Goal: Information Seeking & Learning: Find specific fact

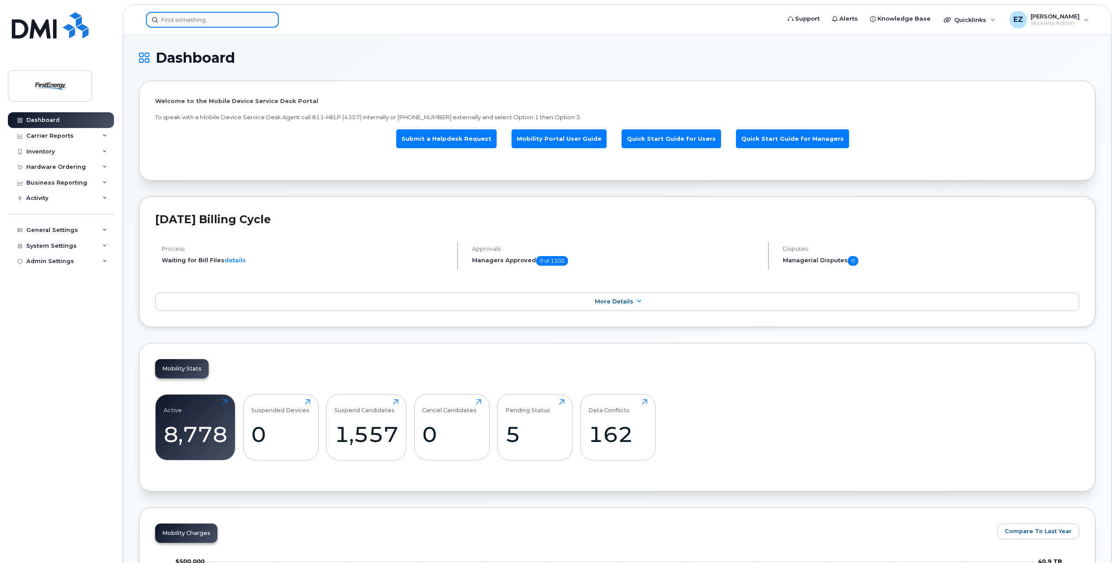
click at [186, 22] on input at bounding box center [212, 20] width 133 height 16
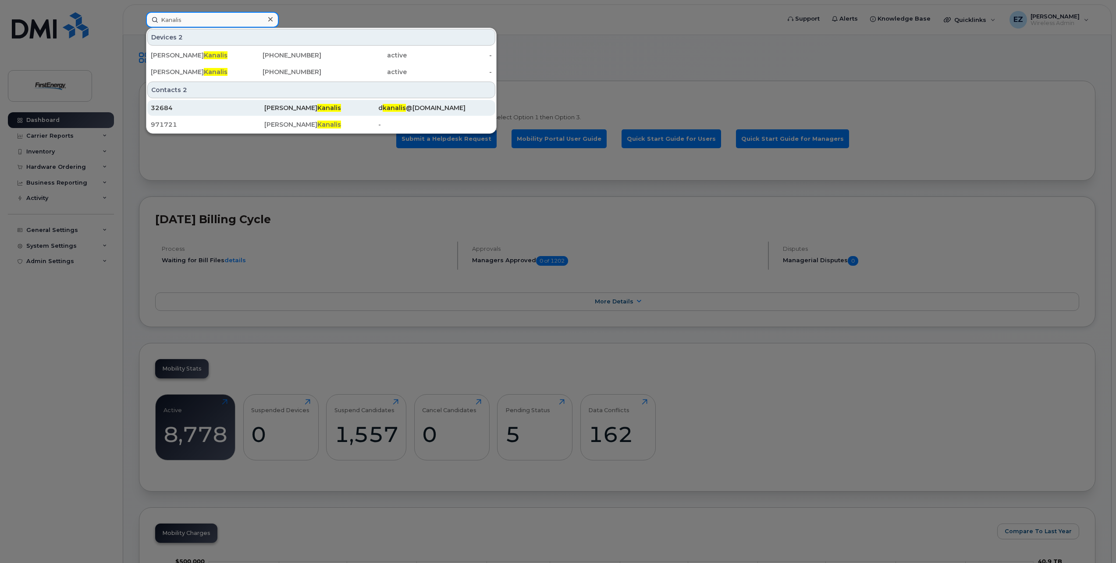
type input "Kanalis"
click at [196, 109] on div "32684" at bounding box center [207, 107] width 113 height 9
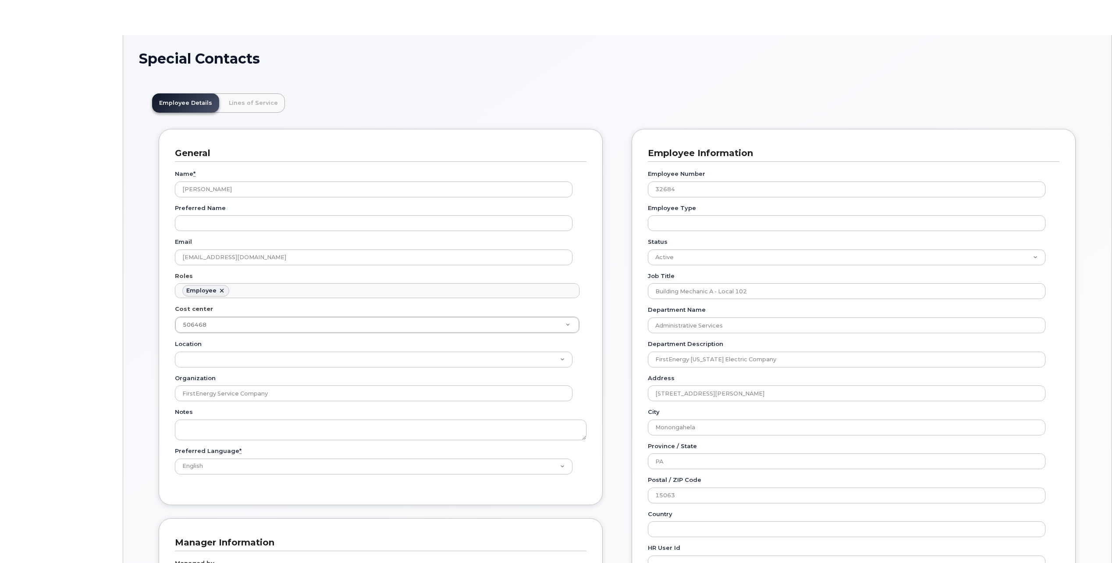
scroll to position [30, 0]
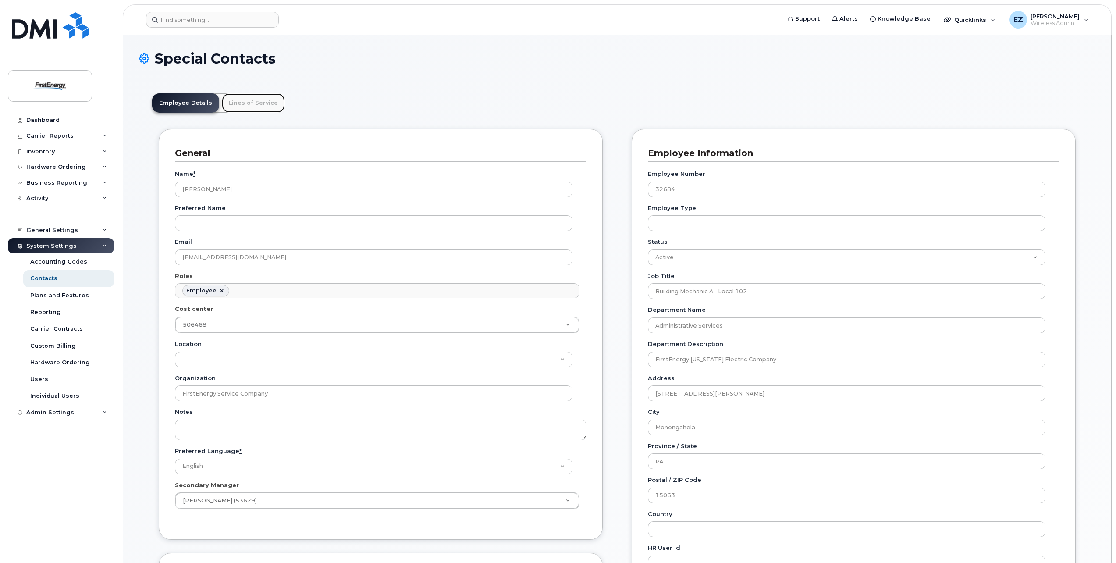
click at [262, 109] on link "Lines of Service" at bounding box center [253, 102] width 63 height 19
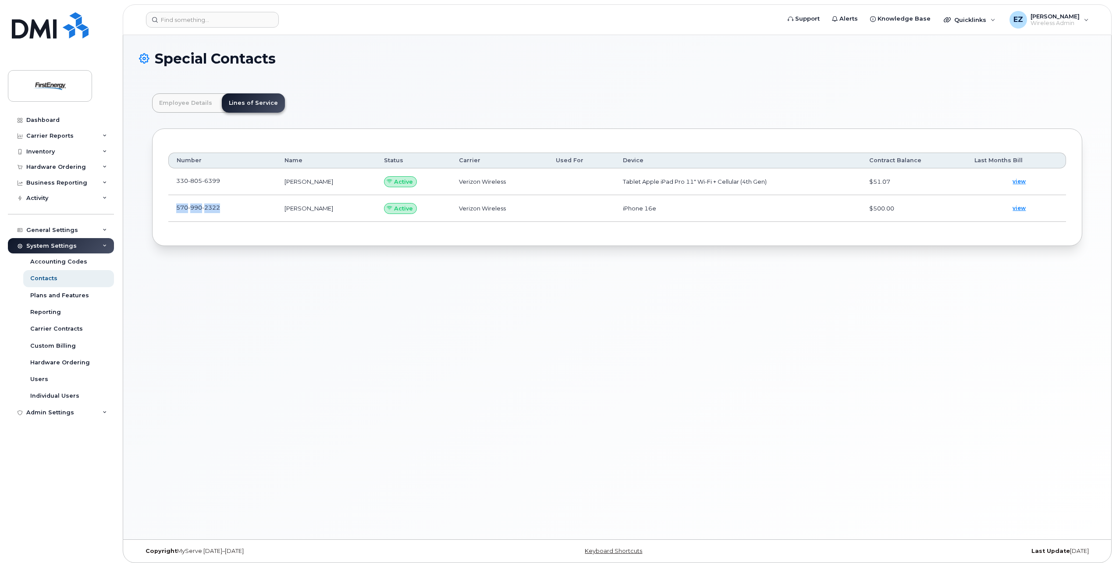
drag, startPoint x: 236, startPoint y: 208, endPoint x: 174, endPoint y: 209, distance: 61.8
click at [174, 209] on td "570 990 2322" at bounding box center [222, 208] width 108 height 27
copy span "570 990 2322"
click at [216, 17] on input at bounding box center [212, 20] width 133 height 16
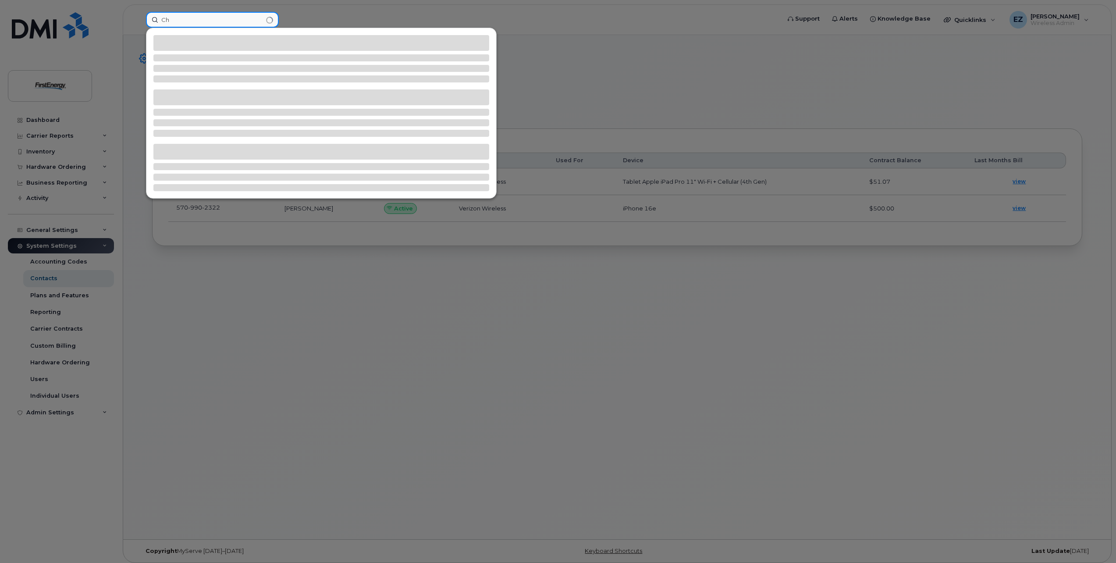
type input "C"
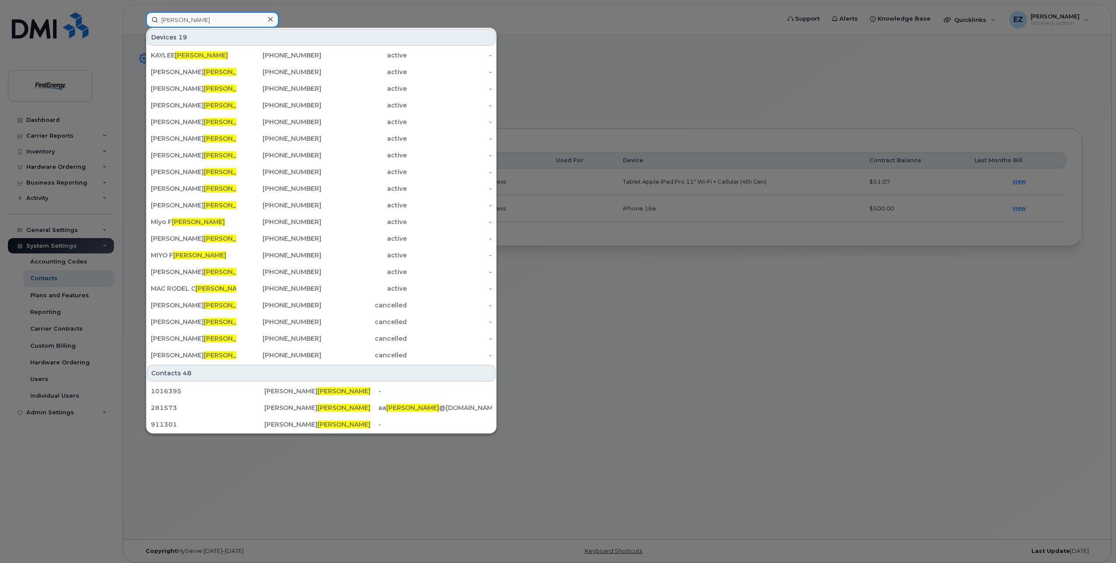
drag, startPoint x: 153, startPoint y: 12, endPoint x: 105, endPoint y: 6, distance: 48.2
click at [139, 12] on div "Lopez Devices 19 KAYLEE LOPEZ 717-751-8851 active - BRANDON C LOPEZ 681-622-843…" at bounding box center [460, 20] width 642 height 16
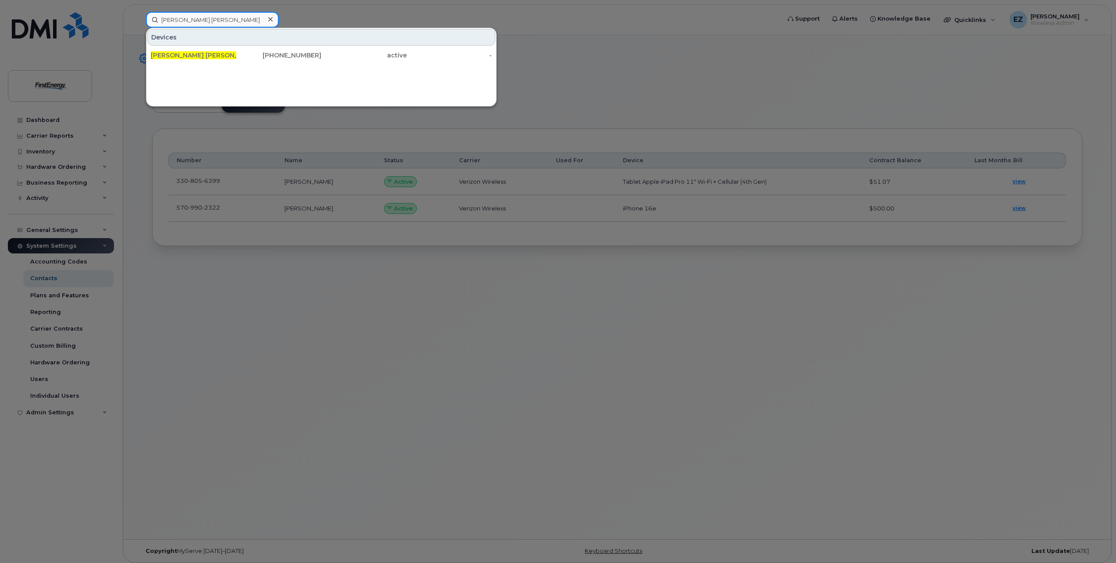
click at [221, 20] on input "Christopher Anthony lopez" at bounding box center [212, 20] width 133 height 16
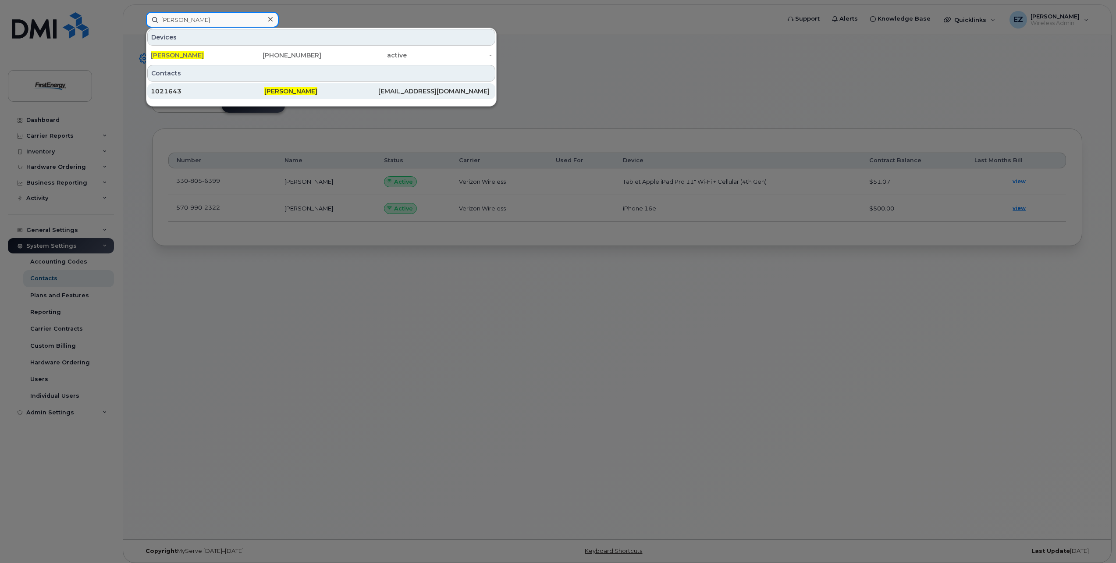
type input "Christopher A lopez"
click at [315, 89] on span "Christopher A Lopez" at bounding box center [290, 91] width 53 height 8
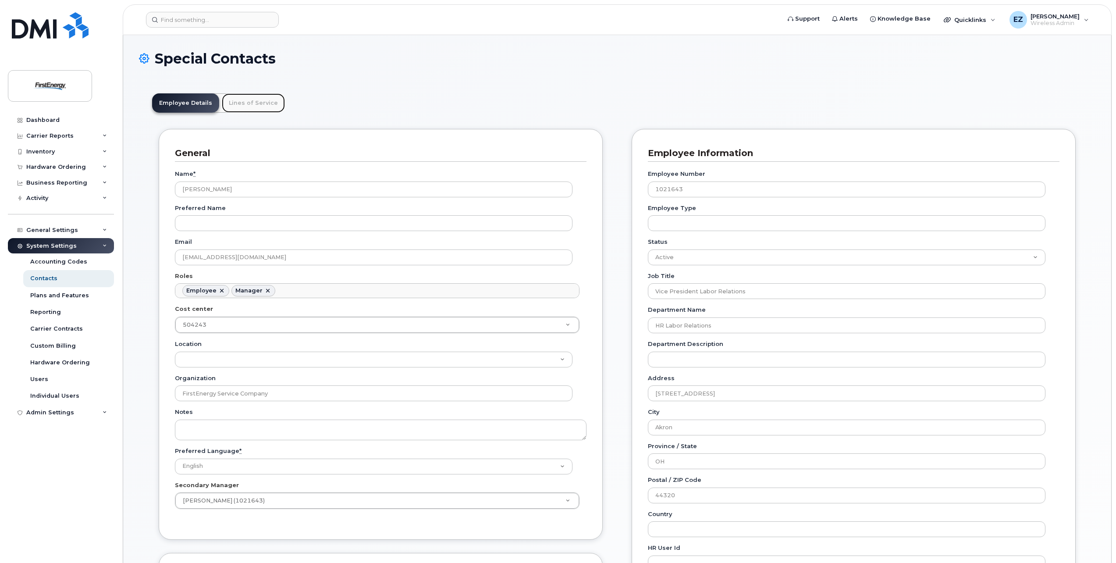
click at [253, 103] on link "Lines of Service" at bounding box center [253, 102] width 63 height 19
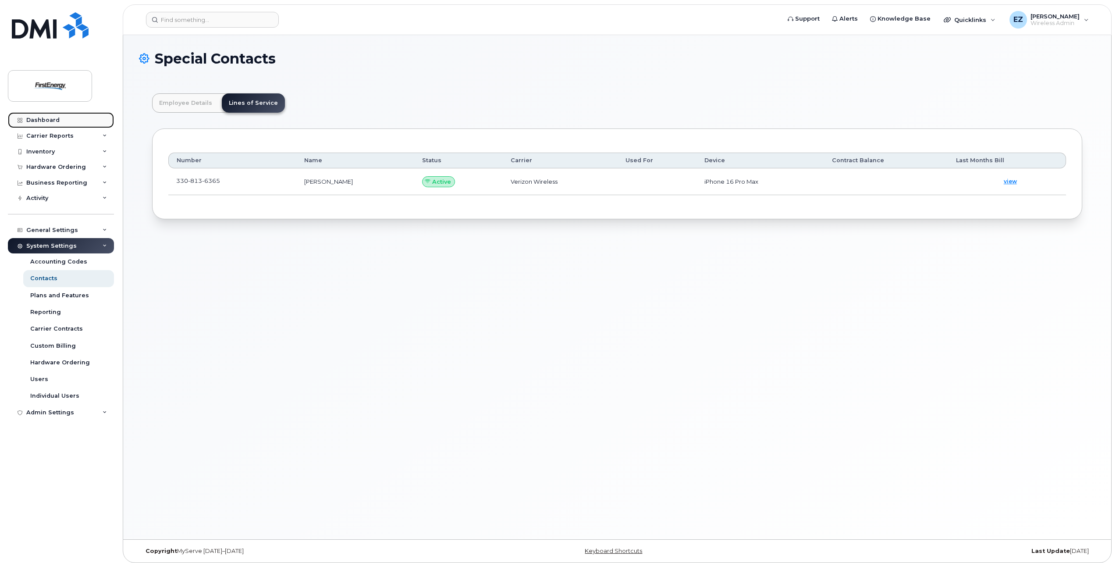
click at [33, 120] on div "Dashboard" at bounding box center [42, 120] width 33 height 7
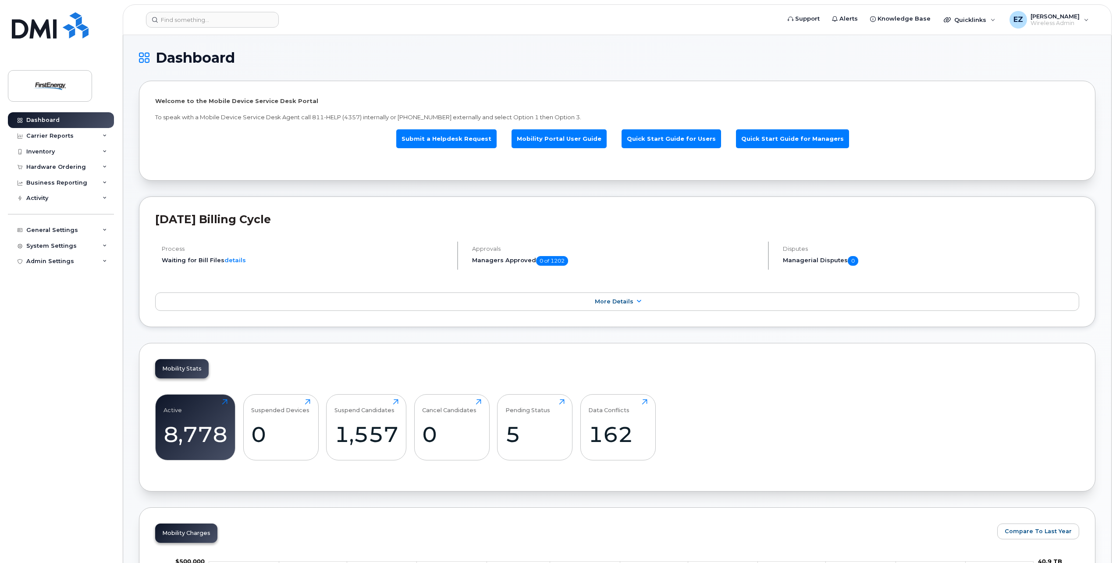
click at [1066, 21] on span "Wireless Admin" at bounding box center [1054, 23] width 49 height 7
click at [1004, 177] on div "Sign out" at bounding box center [1031, 177] width 126 height 16
click at [57, 133] on div "Carrier Reports" at bounding box center [49, 135] width 47 height 7
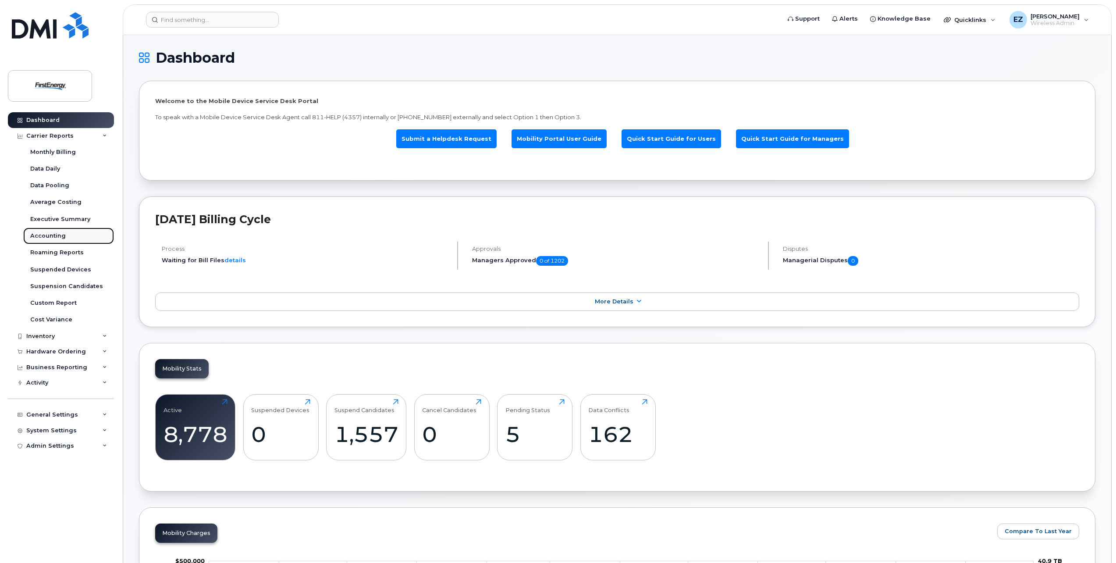
click at [52, 237] on div "Accounting" at bounding box center [47, 236] width 35 height 8
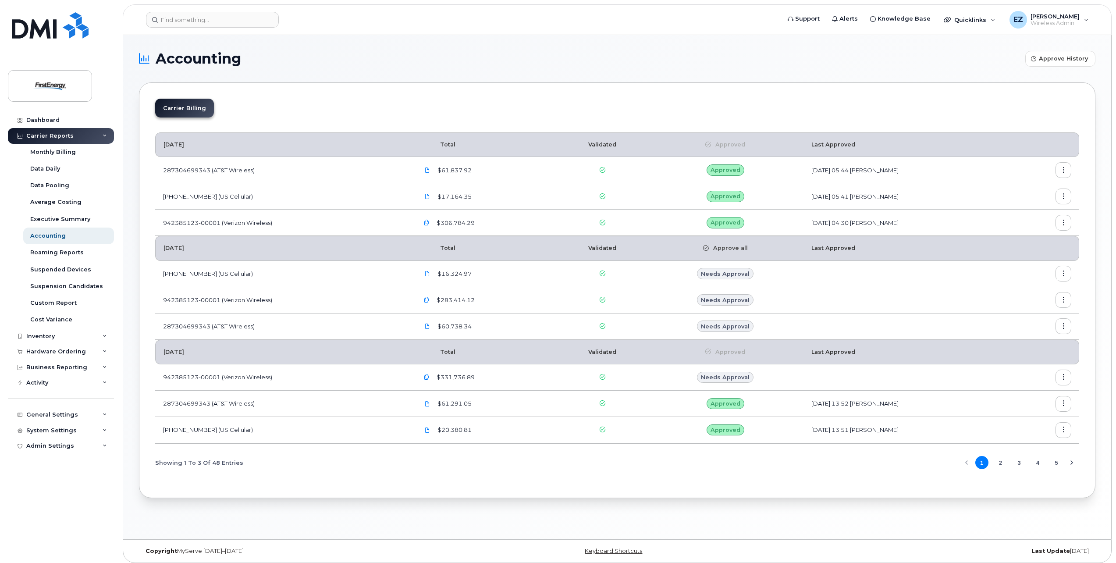
click at [1064, 171] on icon "button" at bounding box center [1063, 170] width 6 height 6
click at [994, 112] on div "Carrier Billing" at bounding box center [617, 112] width 924 height 26
click at [1066, 169] on button "button" at bounding box center [1063, 170] width 16 height 16
click at [885, 110] on div "Carrier Billing" at bounding box center [617, 112] width 924 height 26
click at [193, 17] on input at bounding box center [212, 20] width 133 height 16
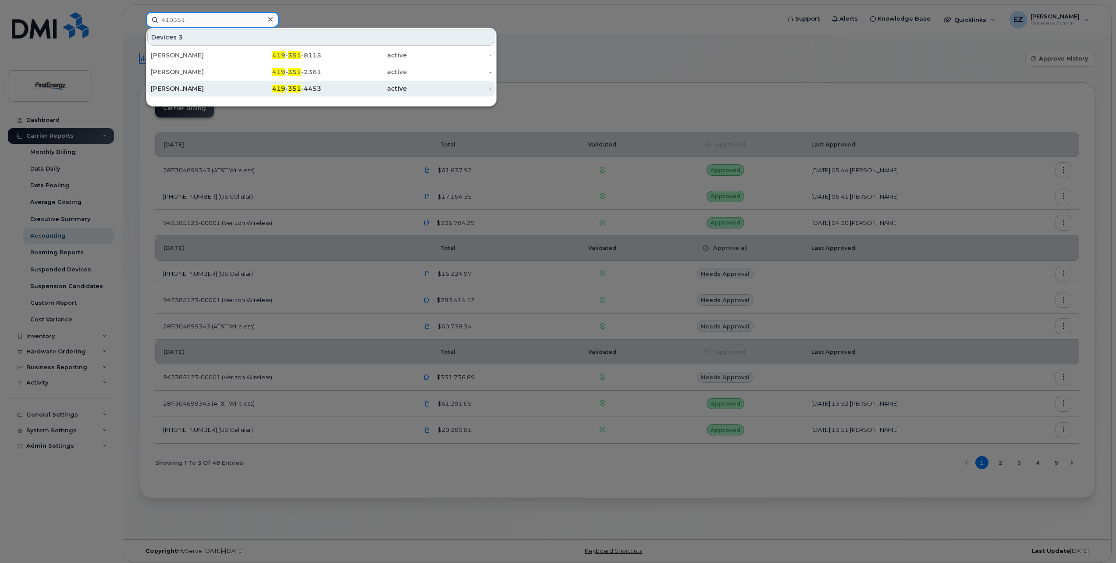
type input "419351"
click at [310, 87] on div "419 - 351 -4453" at bounding box center [278, 88] width 85 height 9
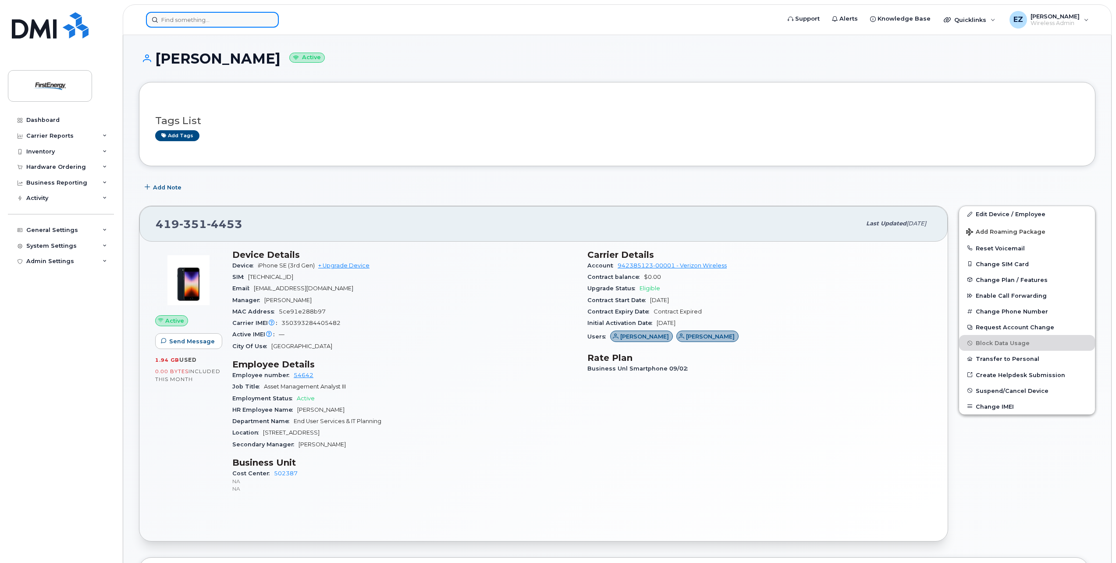
click at [202, 18] on input at bounding box center [212, 20] width 133 height 16
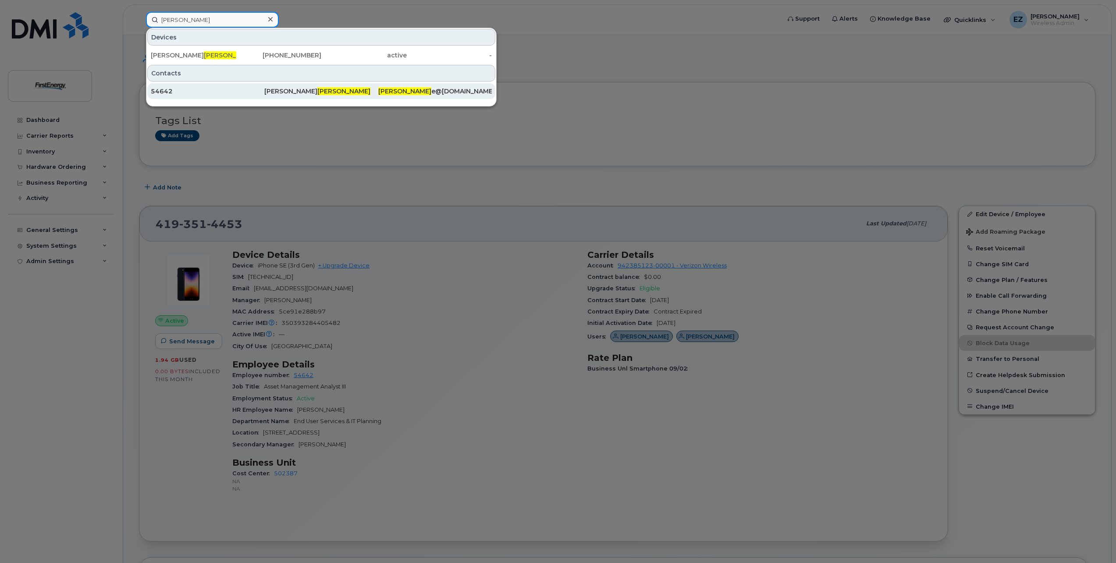
type input "[PERSON_NAME]"
click at [317, 90] on span "[PERSON_NAME]" at bounding box center [343, 91] width 53 height 8
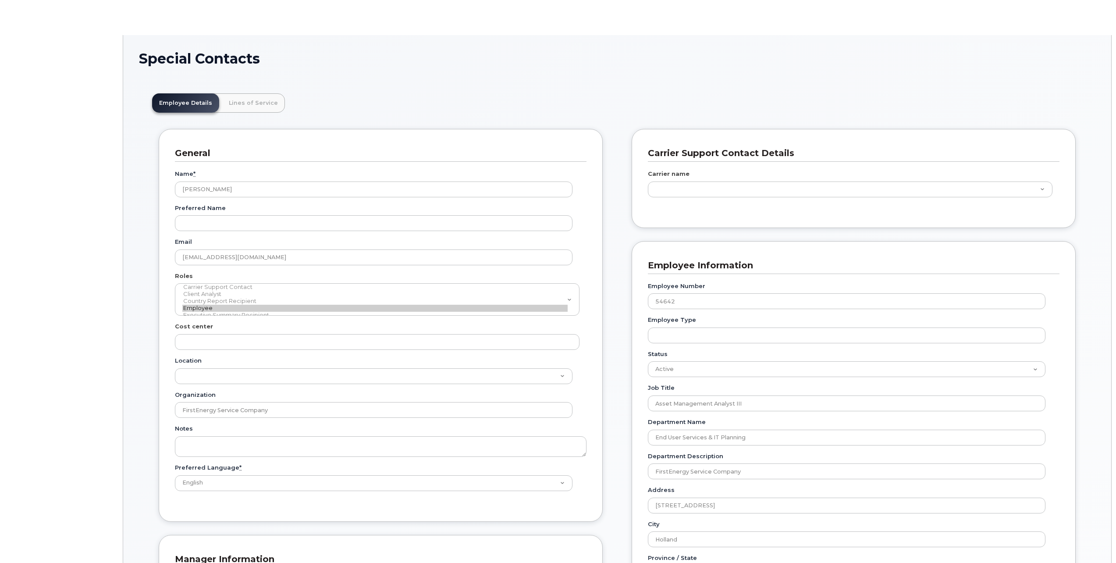
type input "29510362"
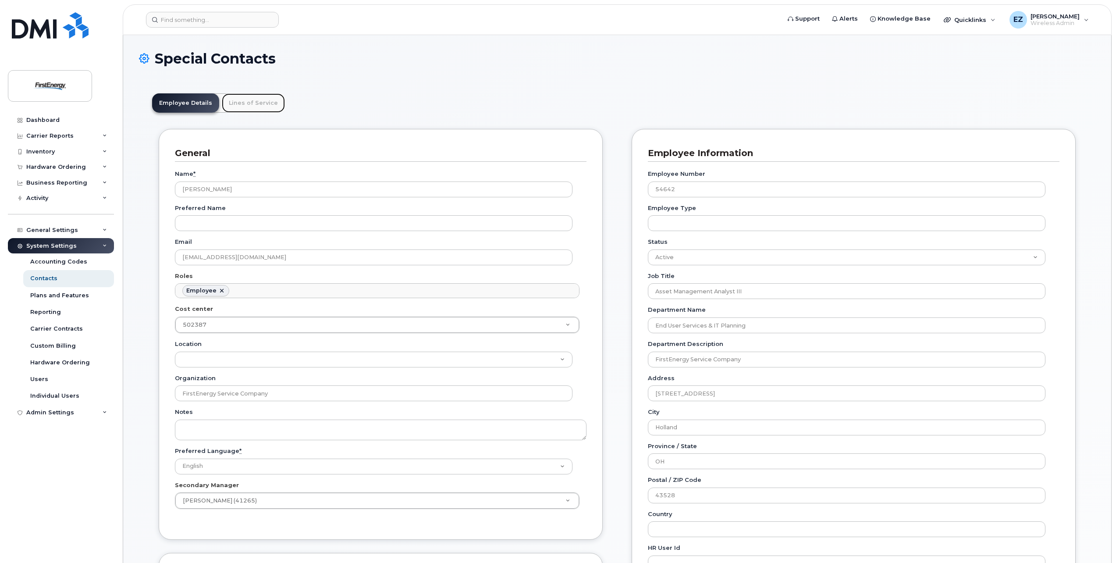
click at [247, 105] on link "Lines of Service" at bounding box center [253, 102] width 63 height 19
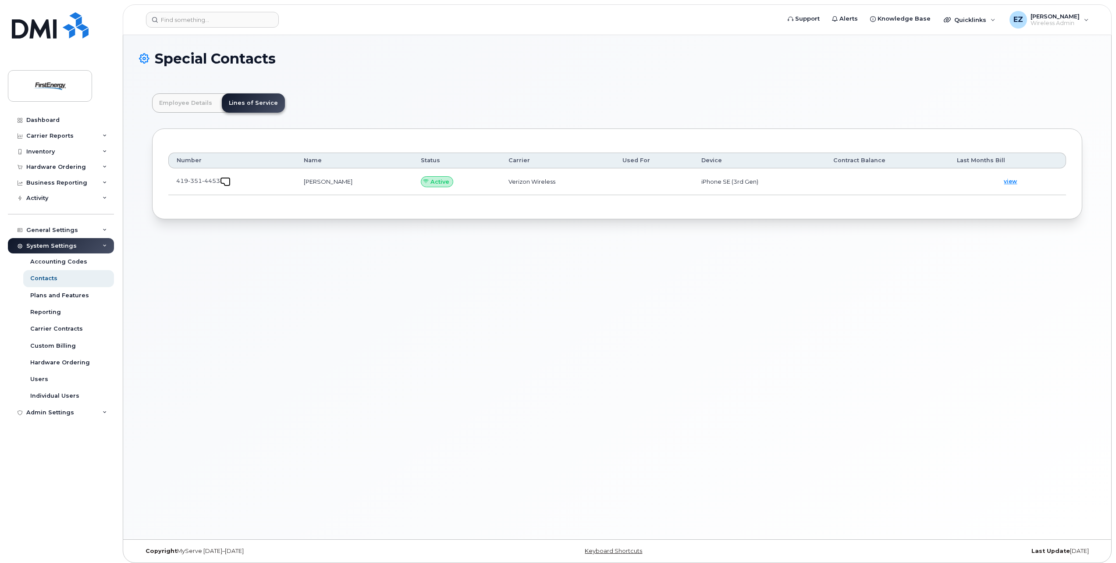
click at [222, 182] on link at bounding box center [225, 180] width 11 height 7
click at [181, 17] on input at bounding box center [212, 20] width 133 height 16
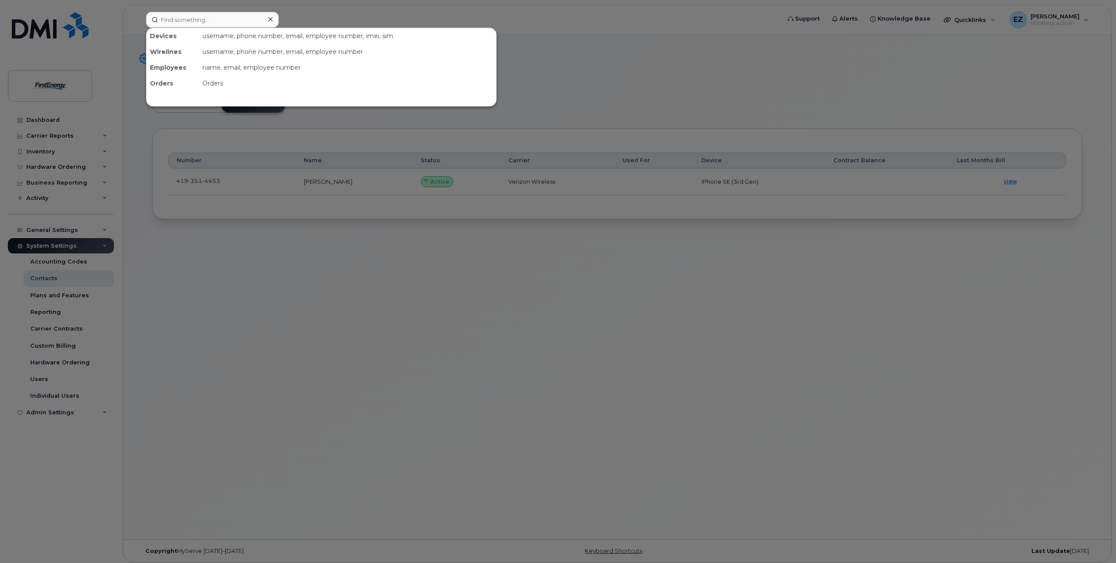
click at [515, 500] on div at bounding box center [558, 281] width 1116 height 563
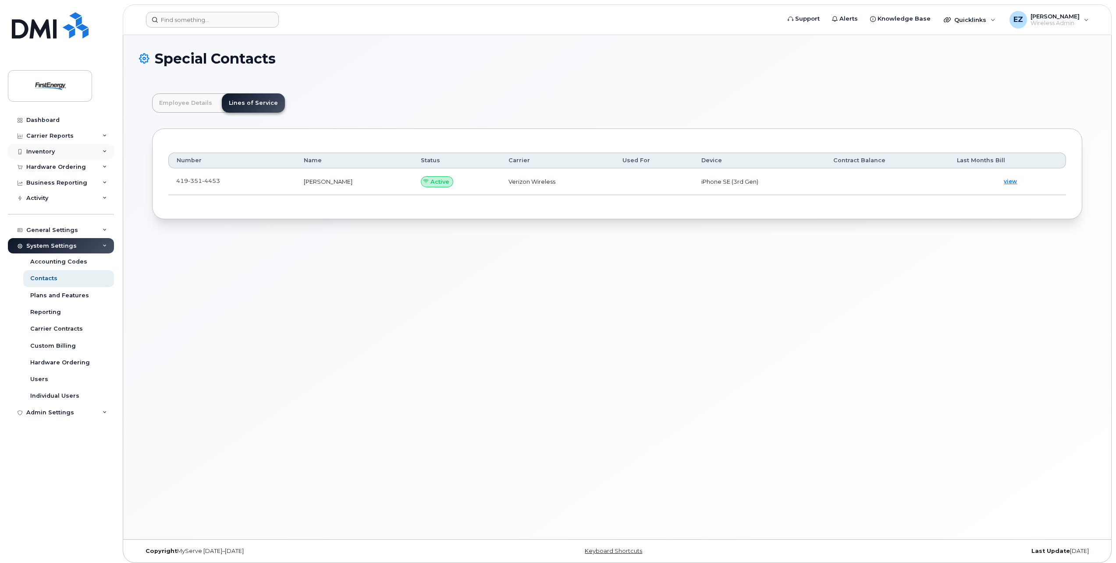
click at [50, 154] on div "Inventory" at bounding box center [40, 151] width 28 height 7
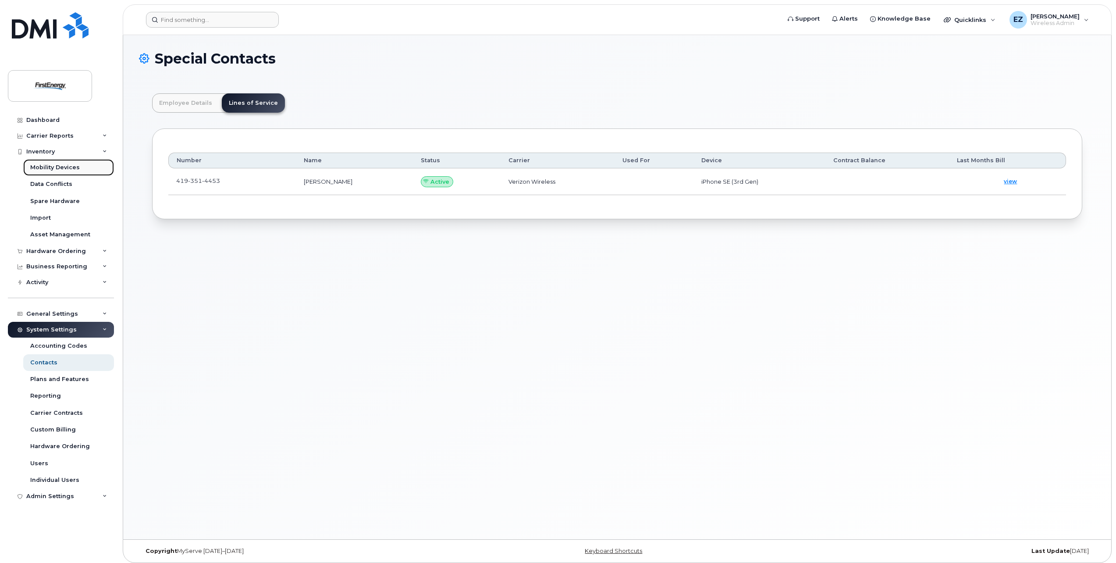
click at [55, 167] on div "Mobility Devices" at bounding box center [55, 167] width 50 height 8
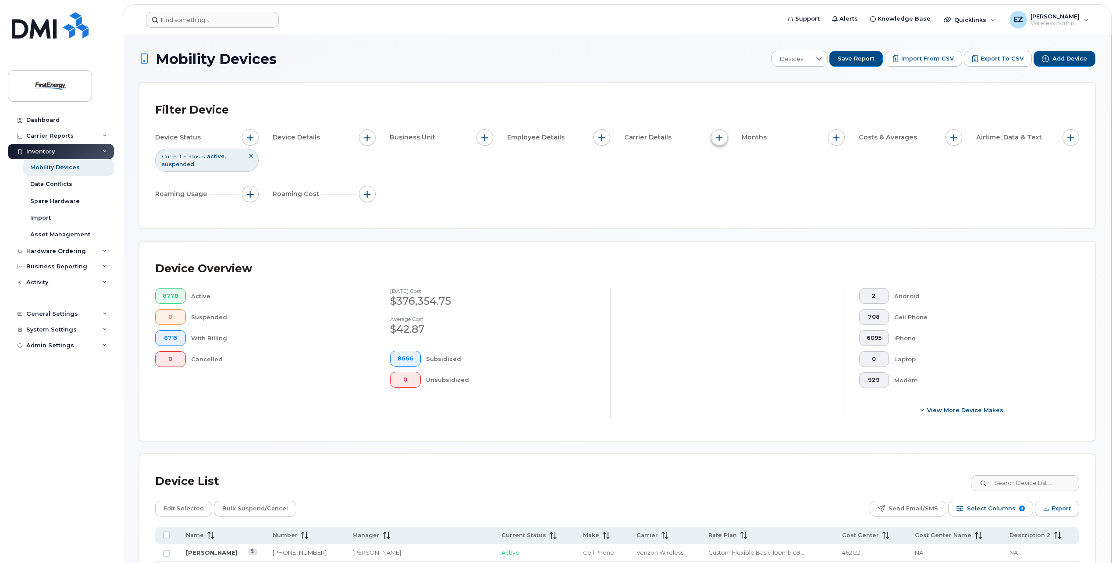
click at [721, 137] on span "button" at bounding box center [719, 137] width 7 height 7
click at [721, 165] on input "Carrier" at bounding box center [721, 163] width 7 height 7
checkbox input "true"
click at [773, 203] on div "empty" at bounding box center [770, 199] width 79 height 15
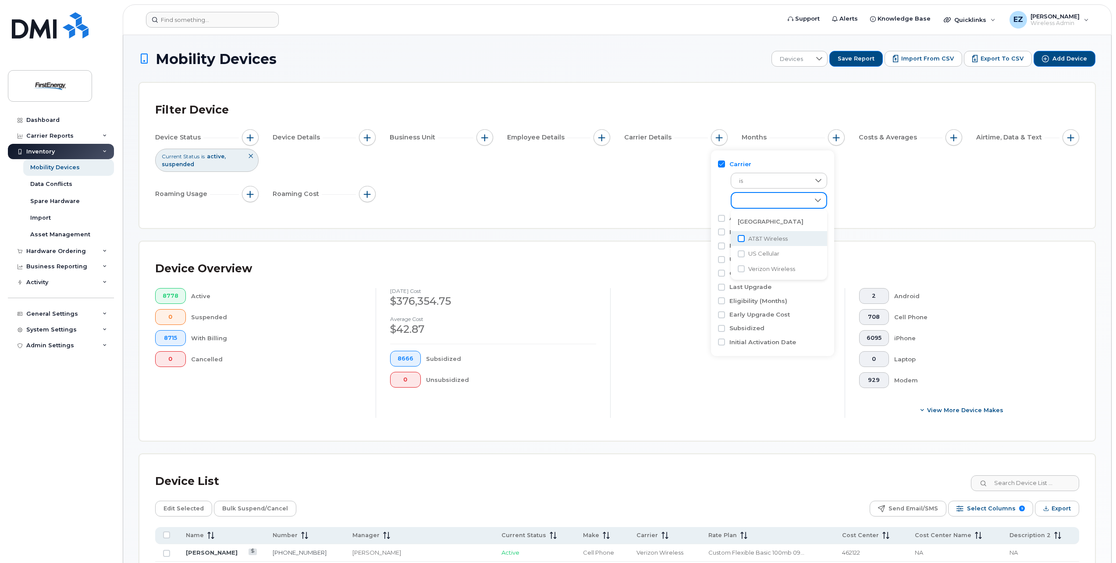
click at [743, 238] on input "AT&T Wireless" at bounding box center [740, 238] width 7 height 7
checkbox input "true"
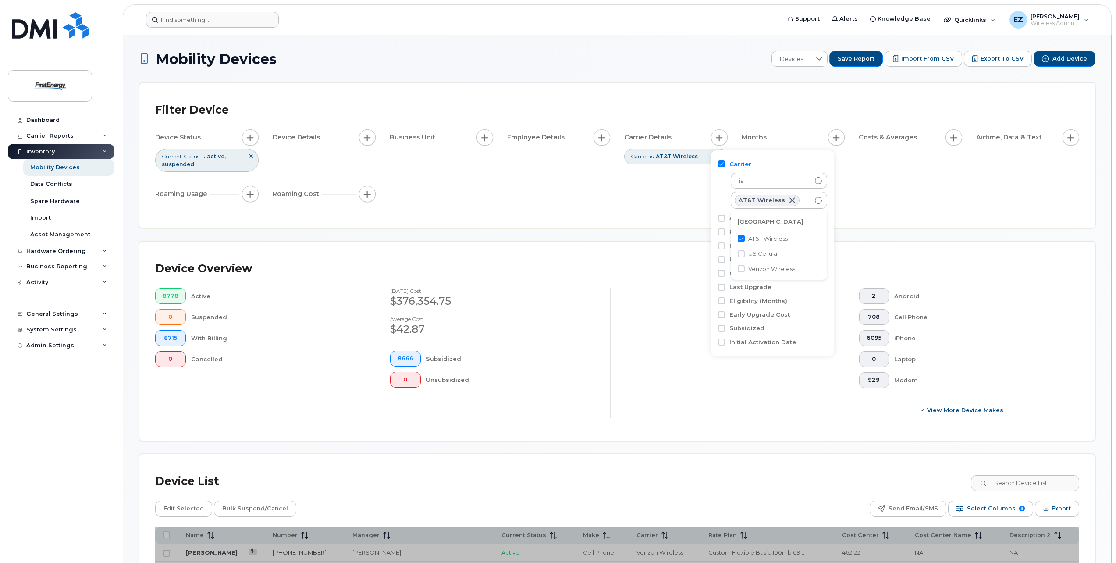
click at [594, 365] on div "Subsidized" at bounding box center [511, 359] width 170 height 16
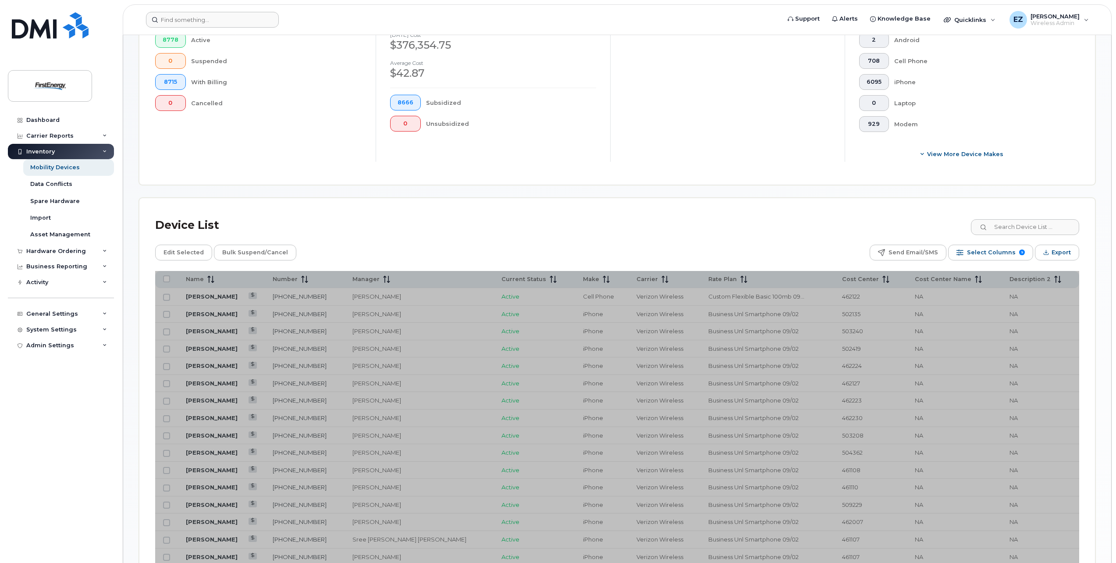
scroll to position [263, 0]
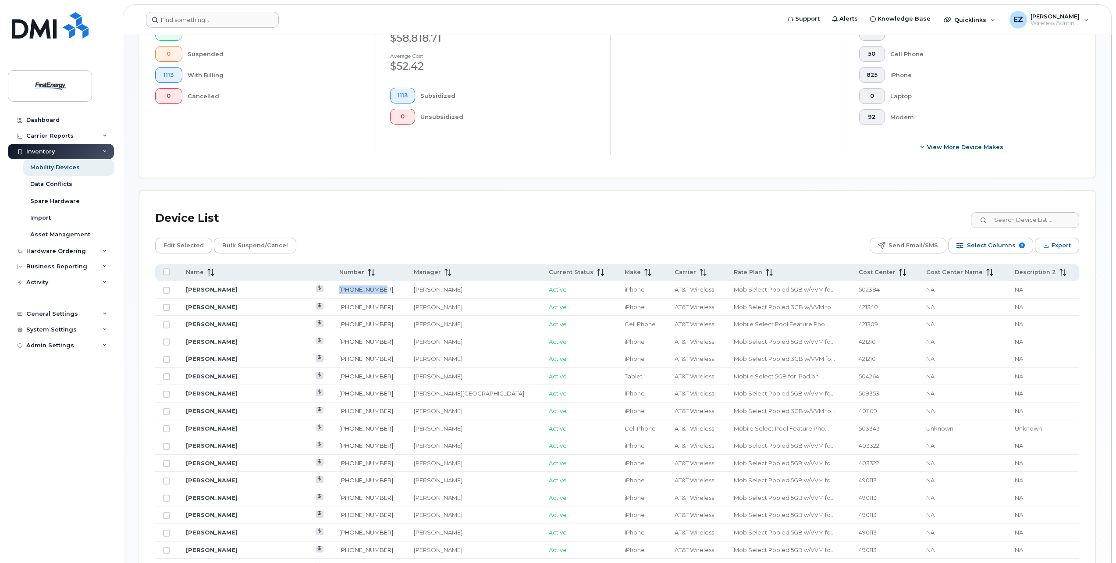
drag, startPoint x: 358, startPoint y: 291, endPoint x: 316, endPoint y: 313, distance: 47.8
click at [331, 292] on td "201-916-4073" at bounding box center [368, 290] width 74 height 18
copy link "201-916-4073"
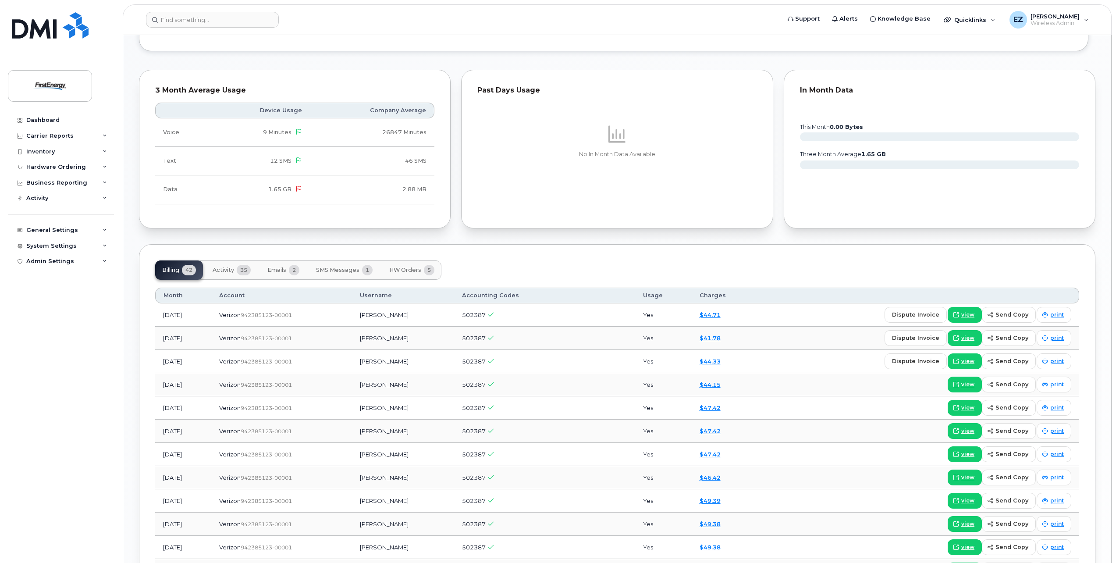
scroll to position [701, 0]
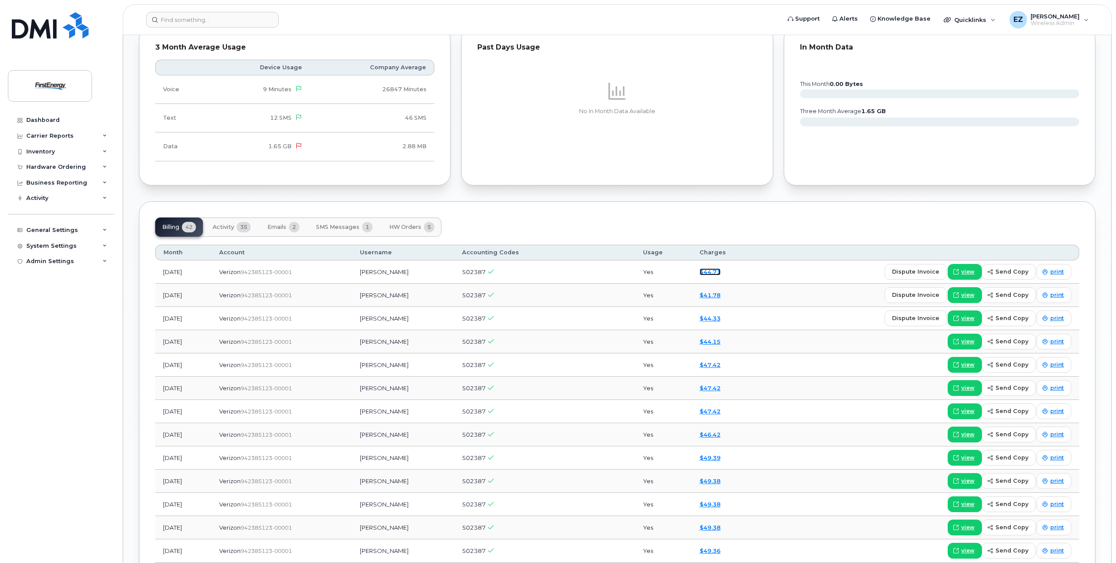
click at [711, 269] on link "$44.71" at bounding box center [709, 271] width 21 height 7
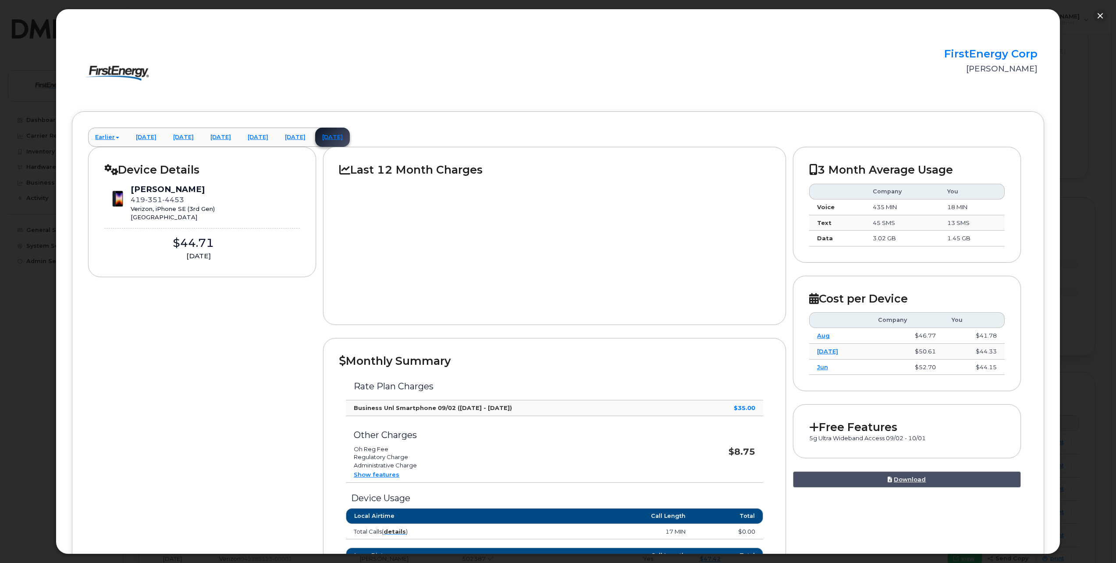
scroll to position [526, 0]
click at [1100, 16] on button "button" at bounding box center [1100, 16] width 14 height 14
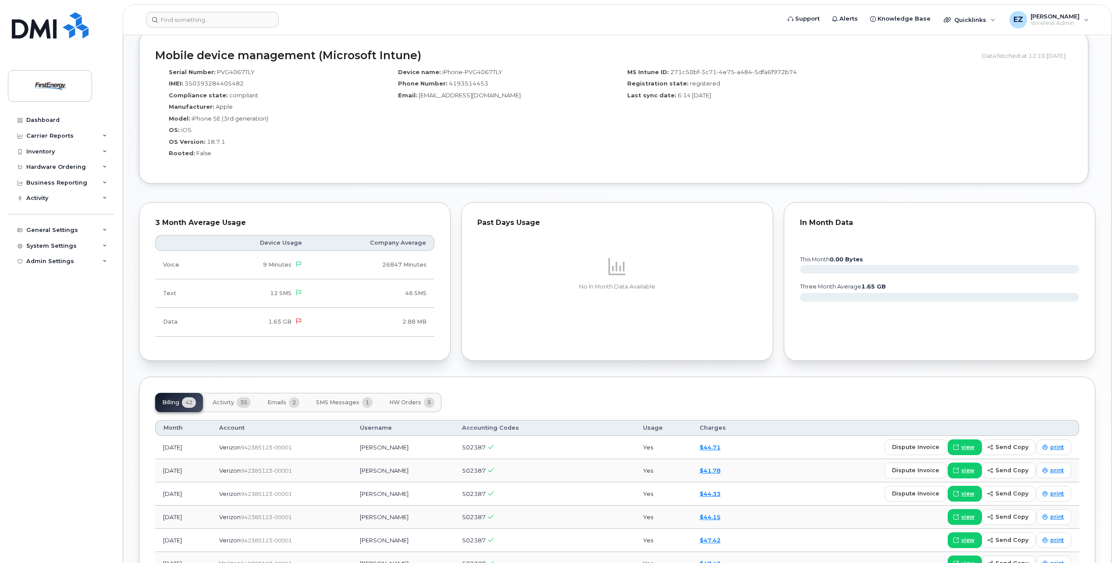
click at [860, 61] on h2 "Mobile device management (Microsoft Intune)" at bounding box center [565, 56] width 820 height 12
click at [42, 119] on div "Dashboard" at bounding box center [42, 120] width 33 height 7
